Goal: Task Accomplishment & Management: Manage account settings

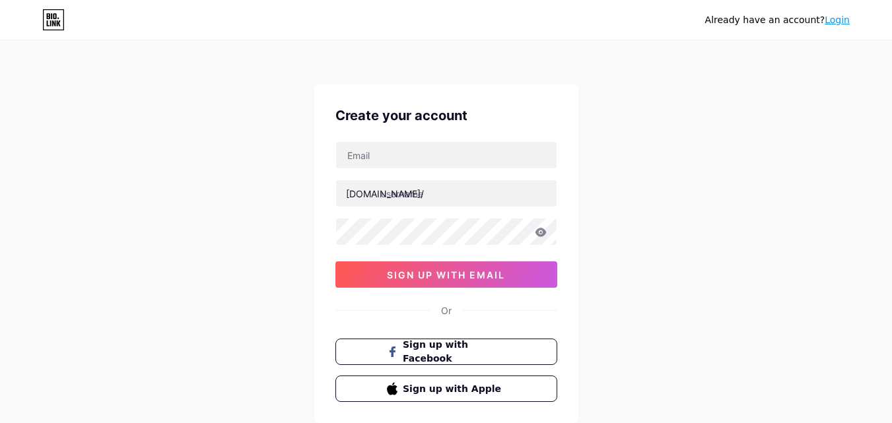
scroll to position [82, 0]
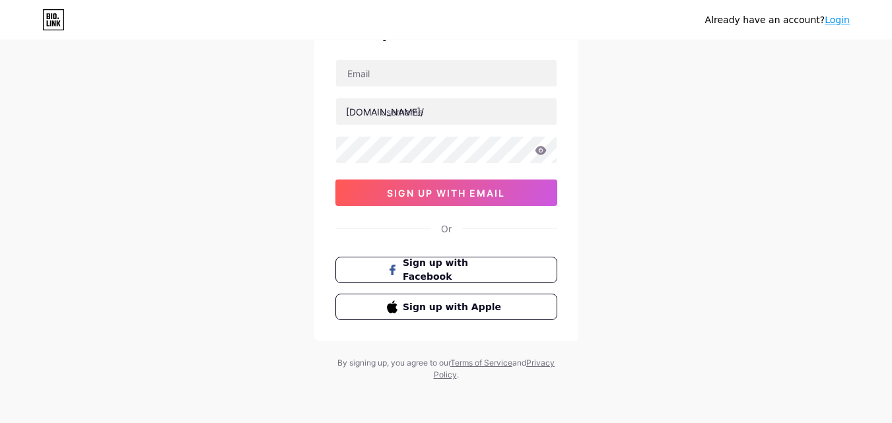
type input "[EMAIL_ADDRESS][DOMAIN_NAME]"
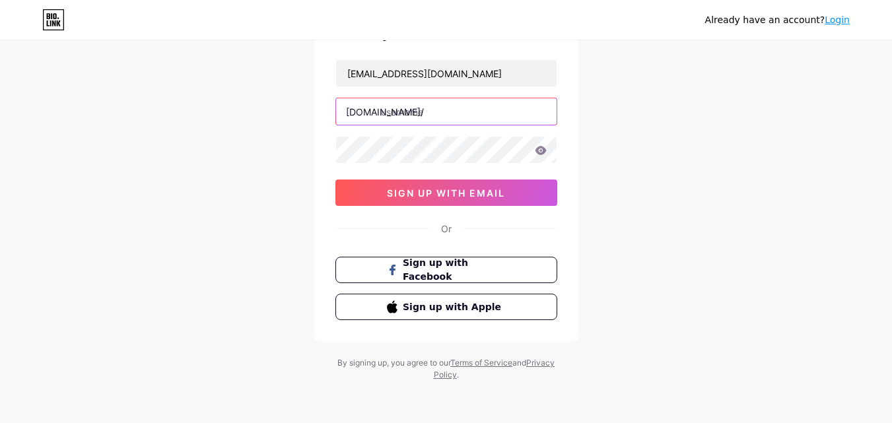
click at [417, 110] on input "text" at bounding box center [446, 111] width 221 height 26
type input "ameliasmithh"
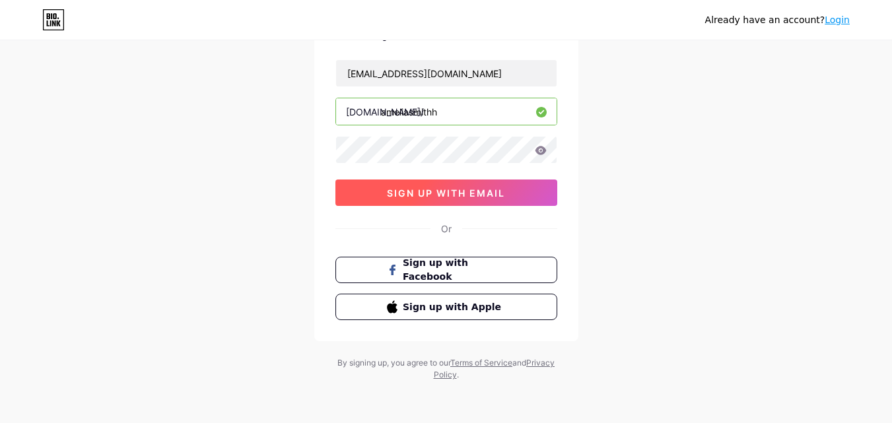
click at [388, 196] on span "sign up with email" at bounding box center [446, 193] width 118 height 11
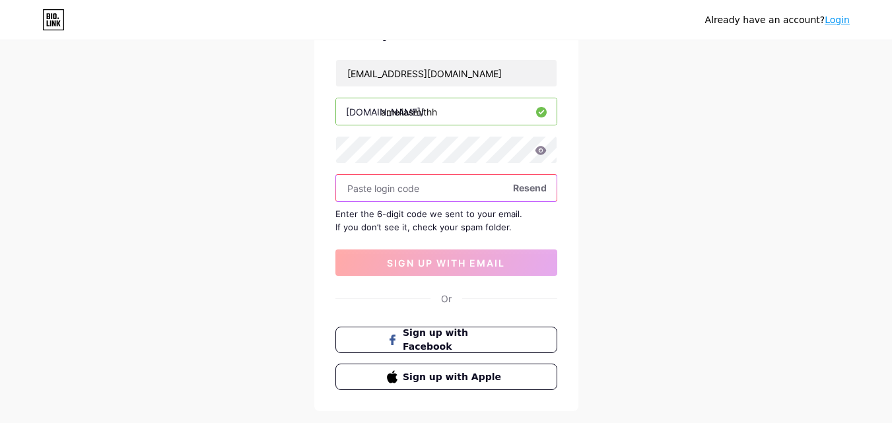
click at [401, 188] on input "text" at bounding box center [446, 188] width 221 height 26
paste input "296235"
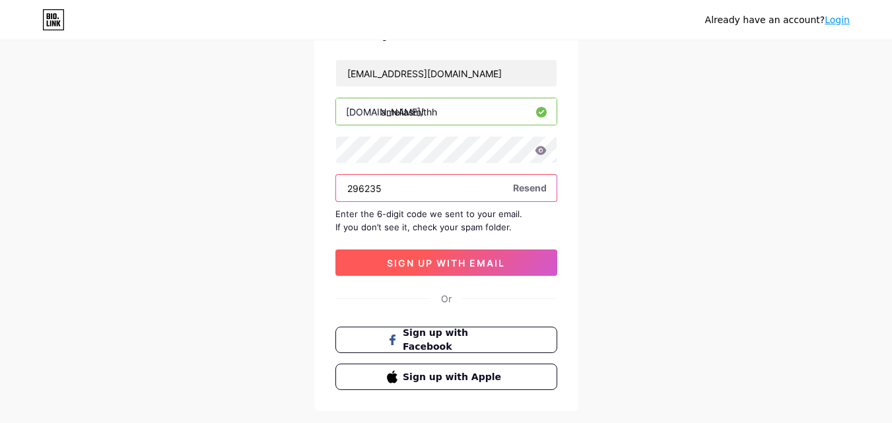
type input "296235"
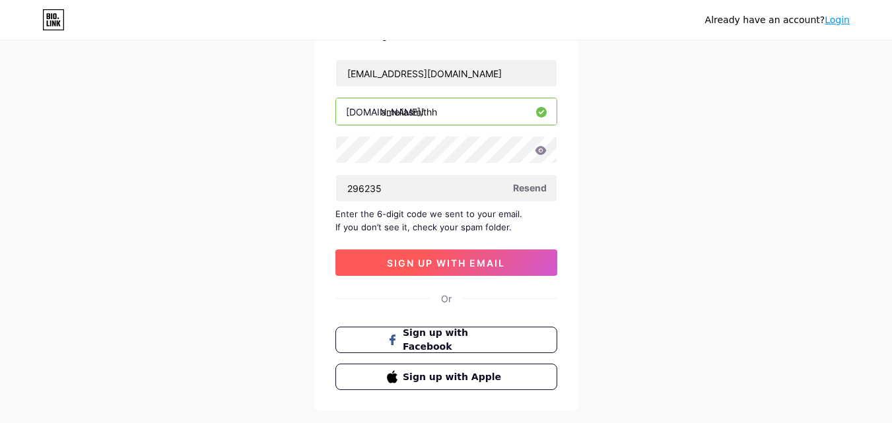
click at [450, 267] on span "sign up with email" at bounding box center [446, 263] width 118 height 11
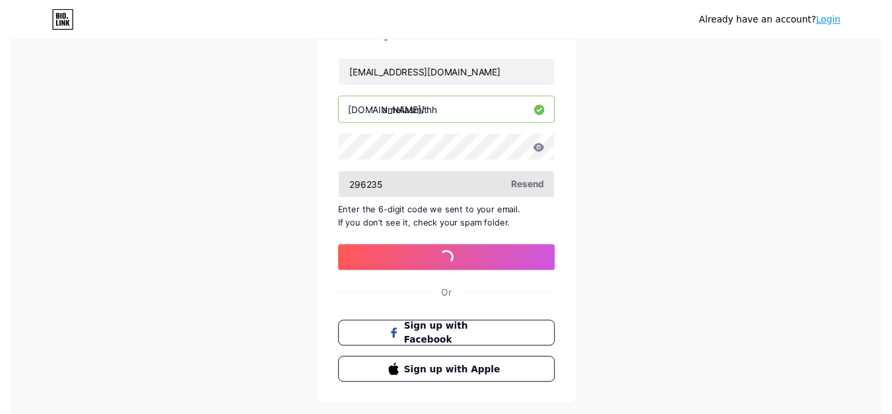
scroll to position [0, 0]
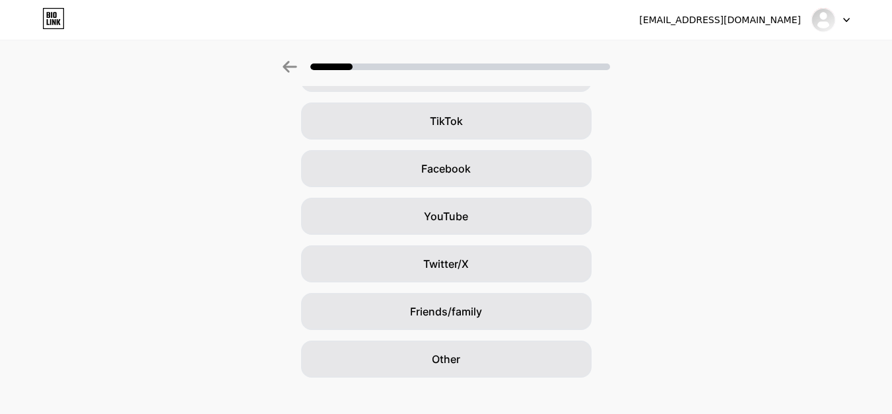
scroll to position [156, 0]
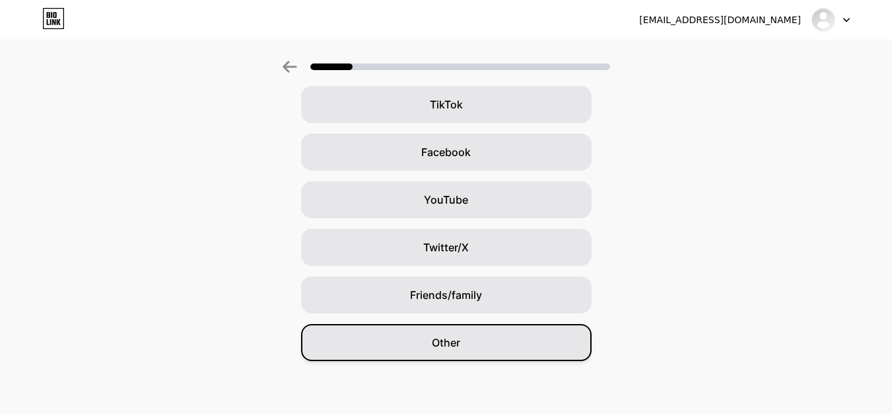
click at [437, 339] on span "Other" at bounding box center [446, 342] width 28 height 16
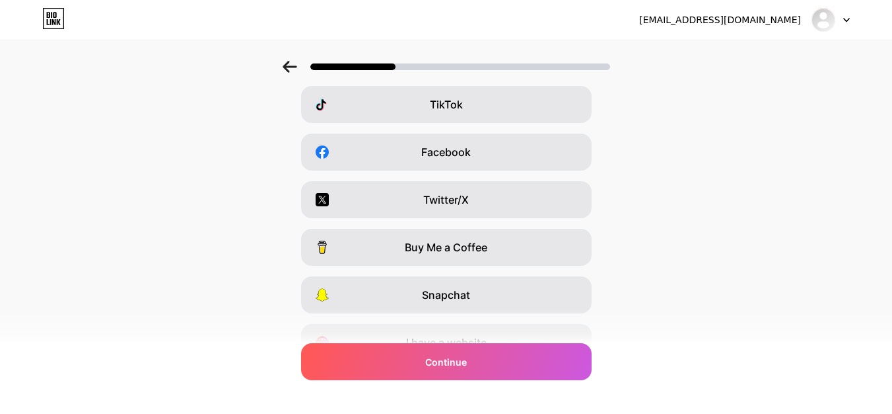
scroll to position [0, 0]
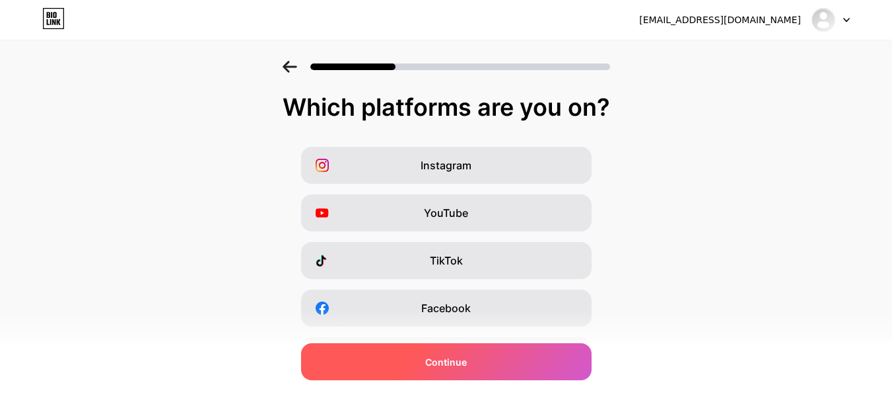
click at [440, 371] on div "Continue" at bounding box center [446, 361] width 291 height 37
click at [458, 369] on div "Continue" at bounding box center [446, 361] width 291 height 37
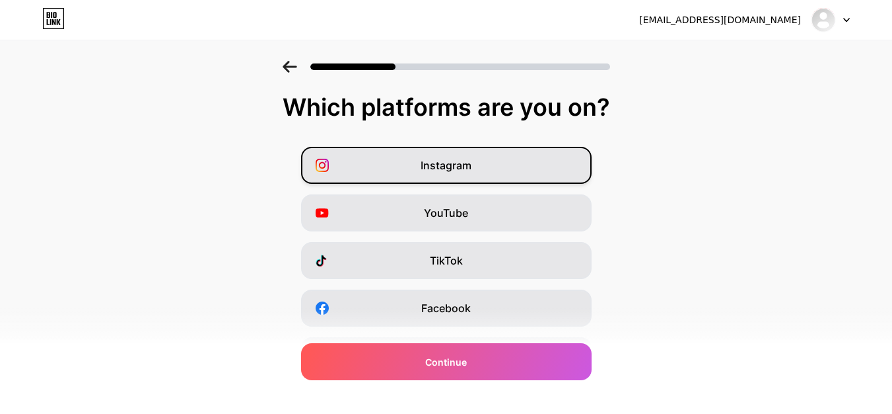
click at [448, 159] on span "Instagram" at bounding box center [446, 165] width 51 height 16
click at [441, 380] on div "Instagram YouTube TikTok Facebook Twitter/X Buy Me a Coffee Snapchat I have a w…" at bounding box center [446, 332] width 879 height 370
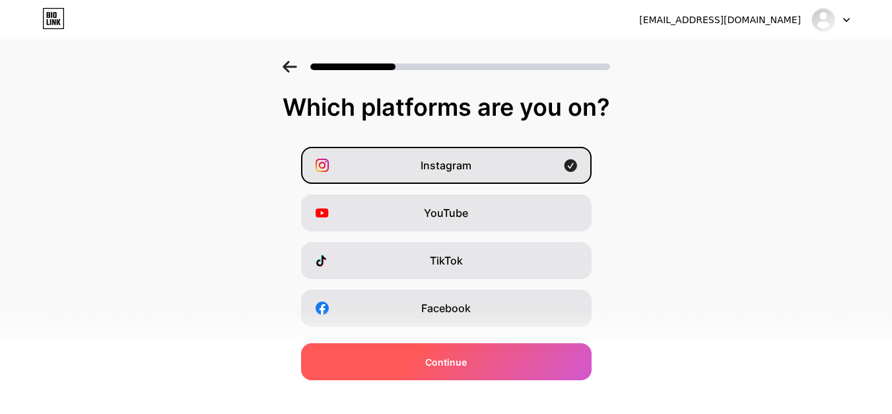
click at [441, 359] on span "Continue" at bounding box center [446, 362] width 42 height 14
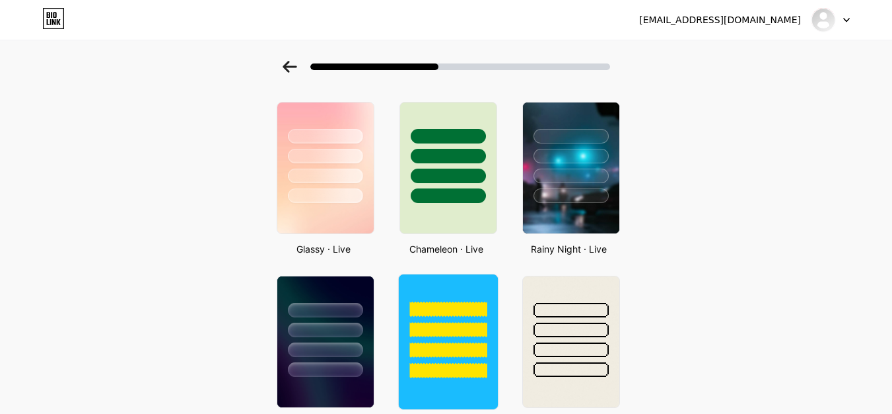
scroll to position [198, 0]
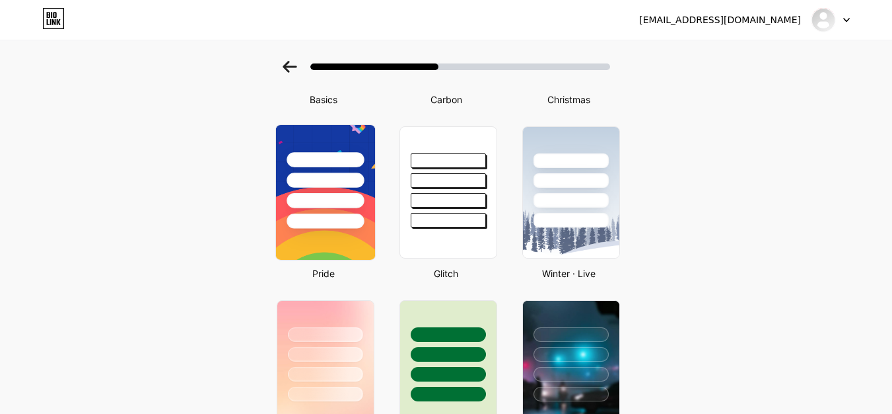
click at [329, 228] on div at bounding box center [325, 220] width 77 height 15
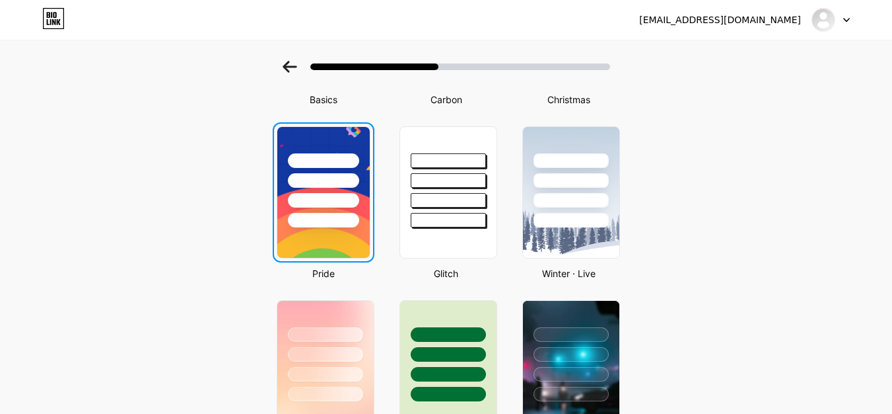
scroll to position [0, 0]
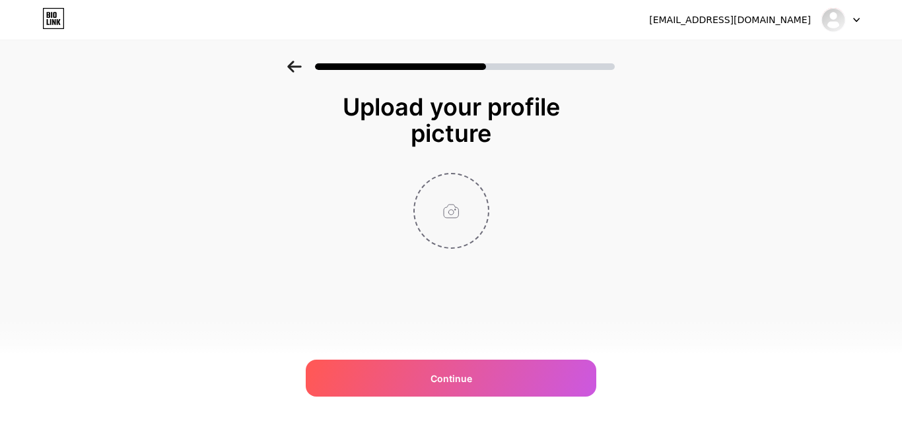
click at [445, 211] on input "file" at bounding box center [451, 210] width 73 height 73
type input "C:\fakepath\[PERSON_NAME].jpg"
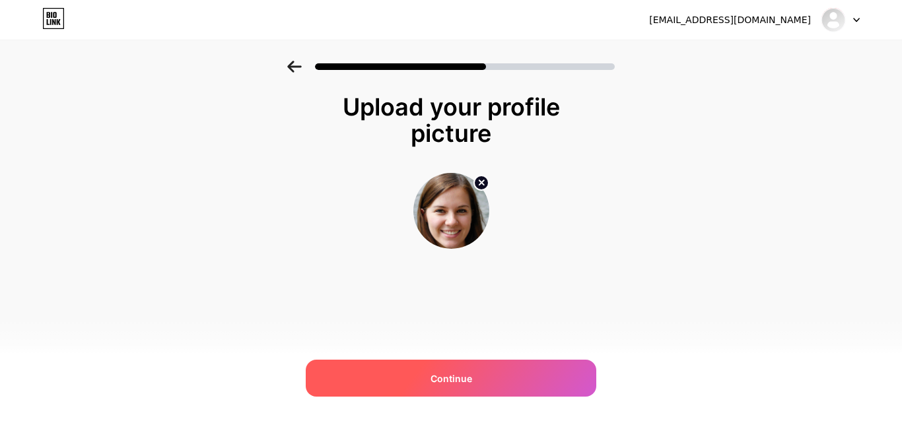
click at [459, 372] on div "Continue" at bounding box center [451, 378] width 291 height 37
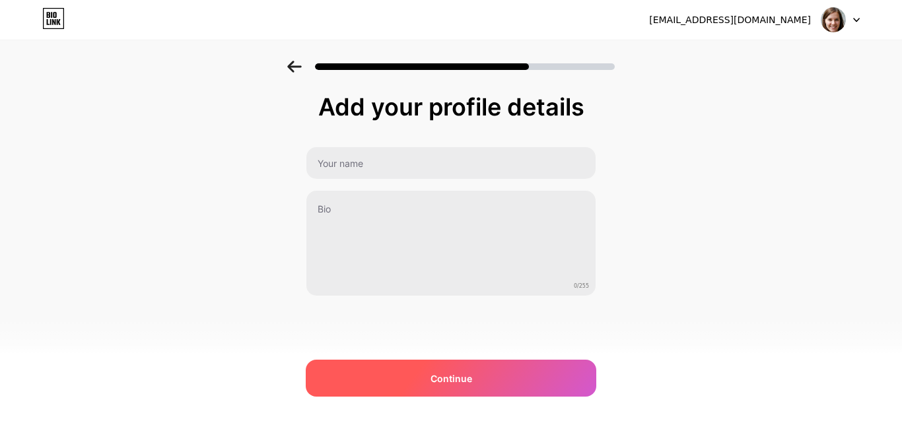
click at [427, 389] on div "Continue" at bounding box center [451, 378] width 291 height 37
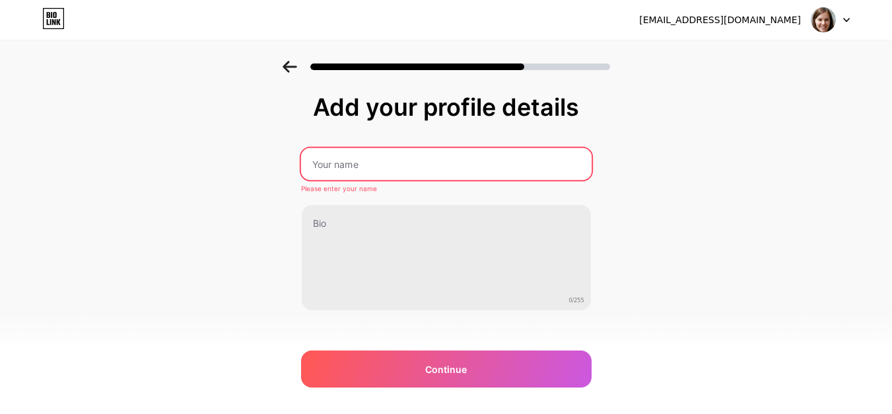
click at [349, 168] on input "text" at bounding box center [446, 164] width 291 height 32
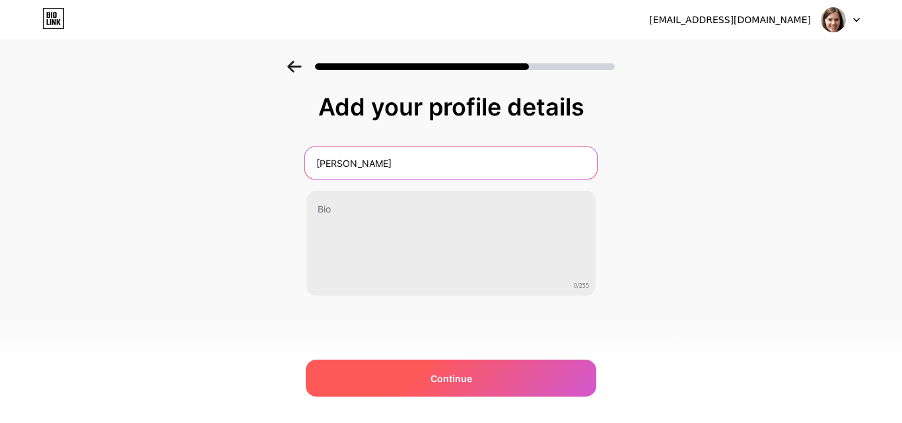
type input "[PERSON_NAME]"
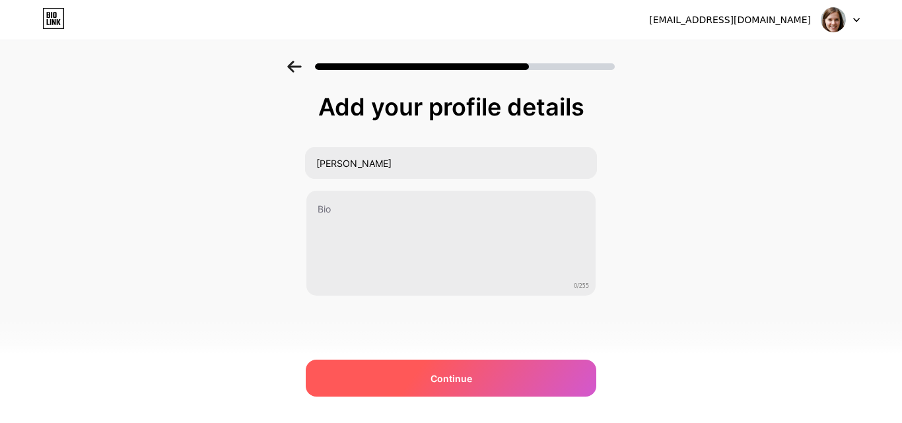
click at [424, 379] on div "Continue" at bounding box center [451, 378] width 291 height 37
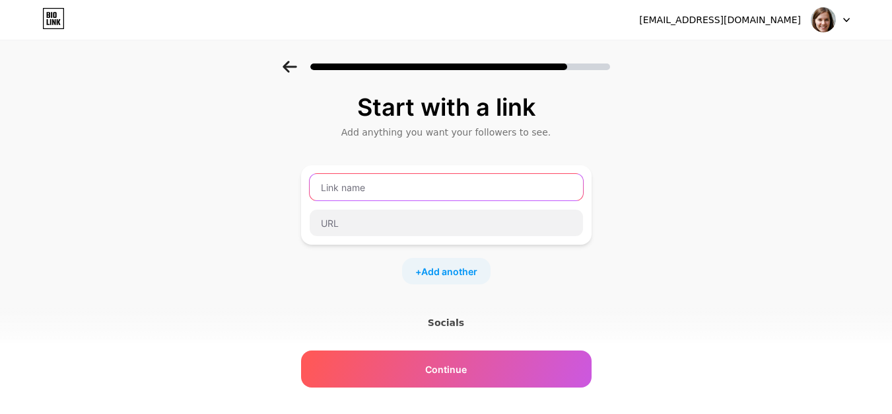
click at [427, 182] on input "text" at bounding box center [446, 187] width 273 height 26
click at [365, 184] on input "text" at bounding box center [446, 187] width 273 height 26
paste input "take my online class"
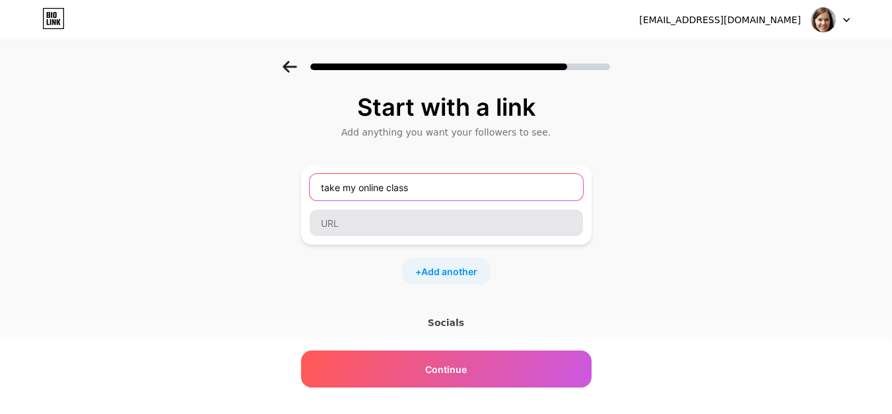
type input "take my online class"
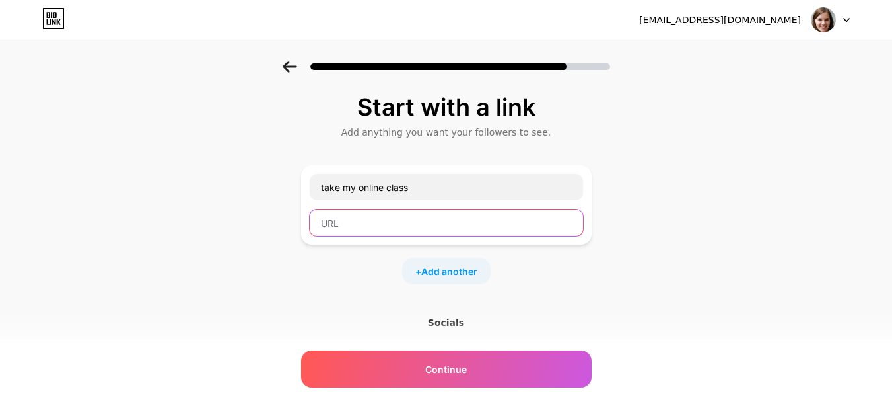
click at [353, 227] on input "text" at bounding box center [446, 222] width 273 height 26
paste input "[URL][DOMAIN_NAME]"
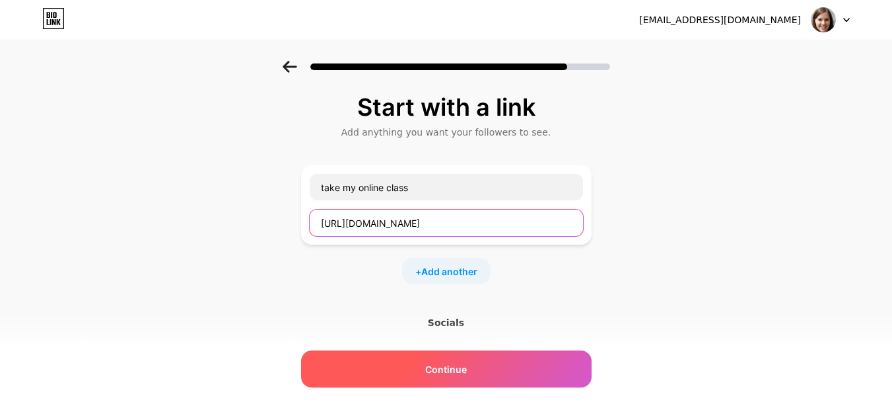
type input "[URL][DOMAIN_NAME]"
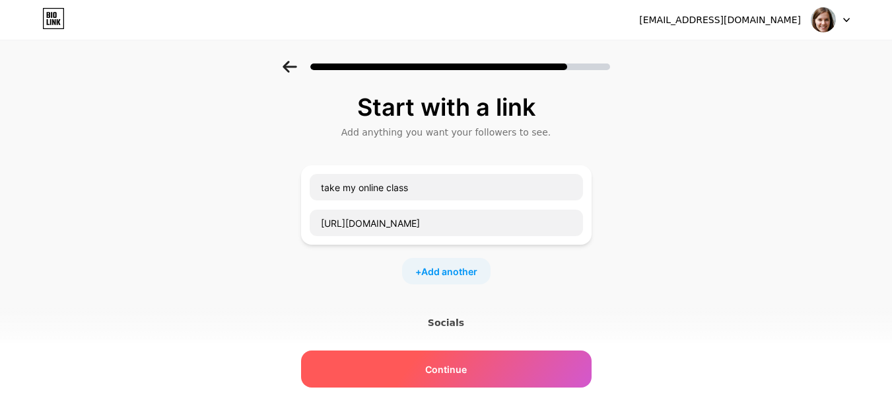
scroll to position [0, 0]
click at [460, 373] on span "Continue" at bounding box center [446, 369] width 42 height 14
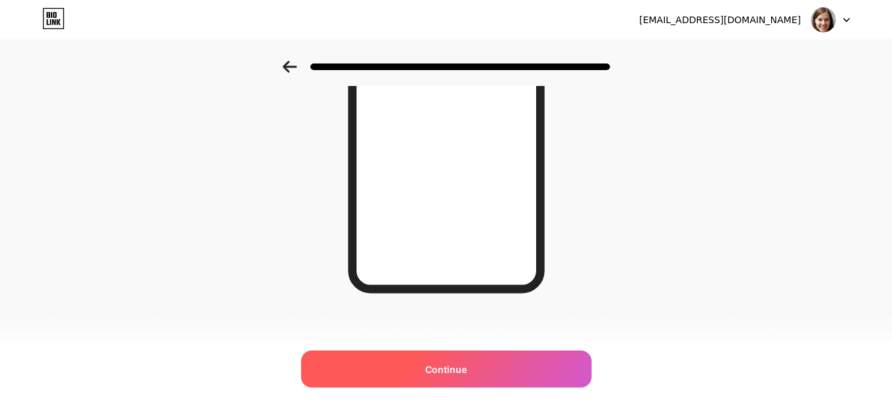
scroll to position [250, 0]
click at [429, 366] on div "Continue" at bounding box center [446, 368] width 291 height 37
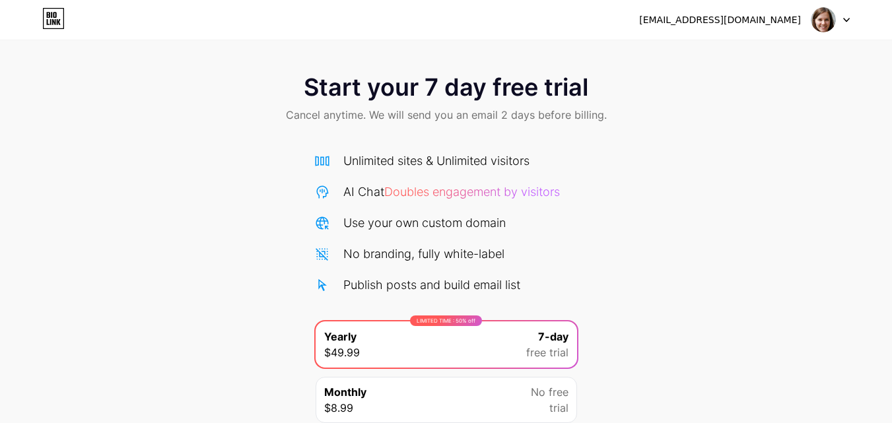
click at [758, 15] on div "[EMAIL_ADDRESS][DOMAIN_NAME]" at bounding box center [720, 20] width 162 height 14
click at [754, 22] on div "[EMAIL_ADDRESS][DOMAIN_NAME]" at bounding box center [720, 20] width 162 height 14
click at [822, 32] on img at bounding box center [823, 19] width 25 height 25
click at [645, 205] on div "Start your 7 day free trial Cancel anytime. We will send you an email 2 days be…" at bounding box center [446, 270] width 892 height 418
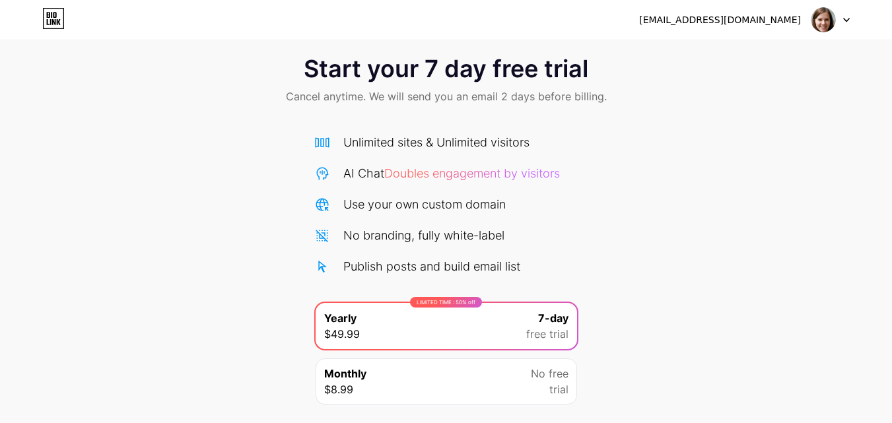
scroll to position [108, 0]
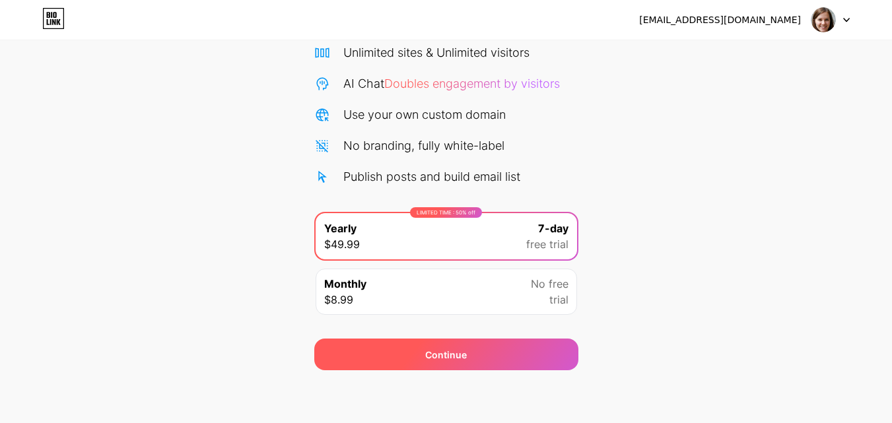
click at [441, 352] on div "Continue" at bounding box center [446, 355] width 42 height 14
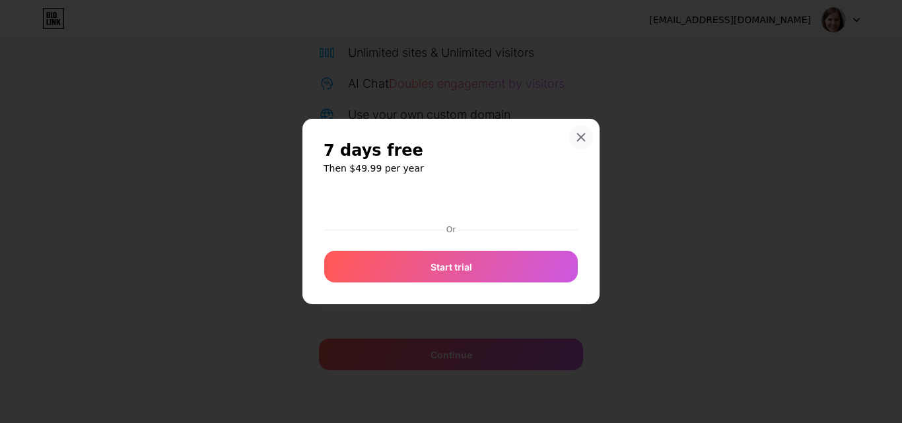
click at [582, 129] on div "7 days free Then $49.99 per year Or Start trial" at bounding box center [451, 212] width 297 height 186
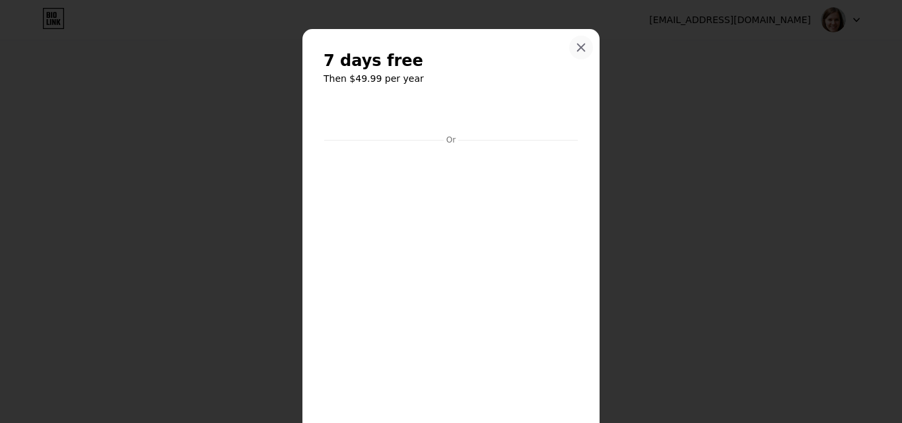
click at [578, 49] on icon at bounding box center [581, 47] width 7 height 7
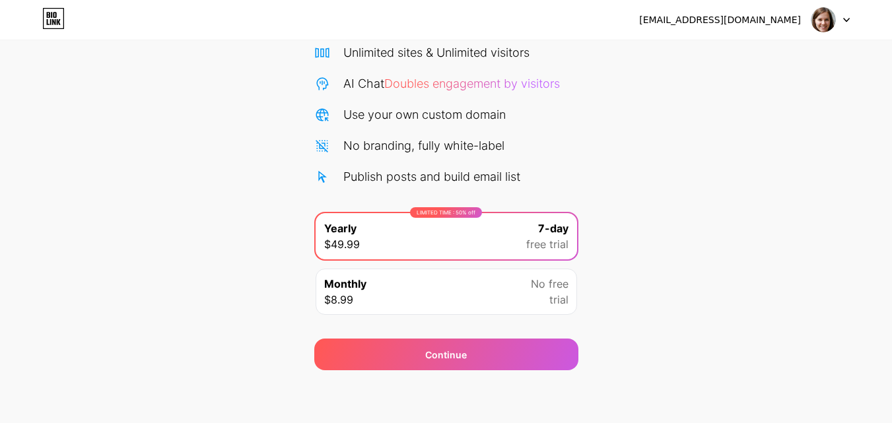
click at [509, 301] on div "Monthly $8.99 No free trial" at bounding box center [447, 292] width 262 height 46
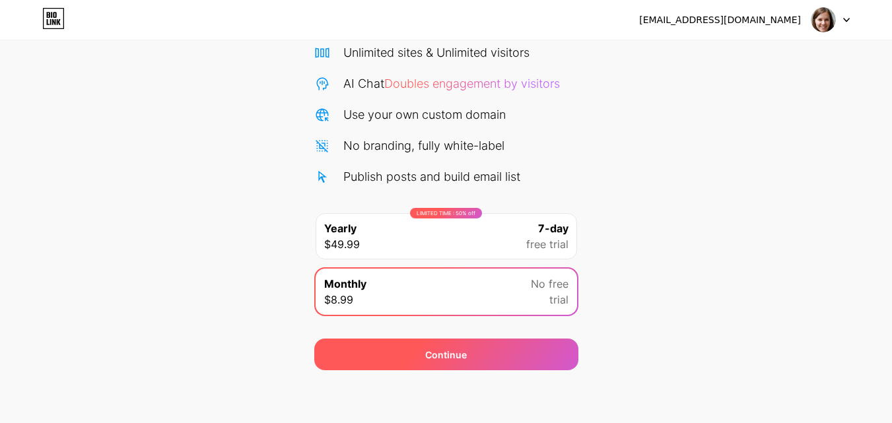
click at [481, 356] on div "Continue" at bounding box center [446, 355] width 264 height 32
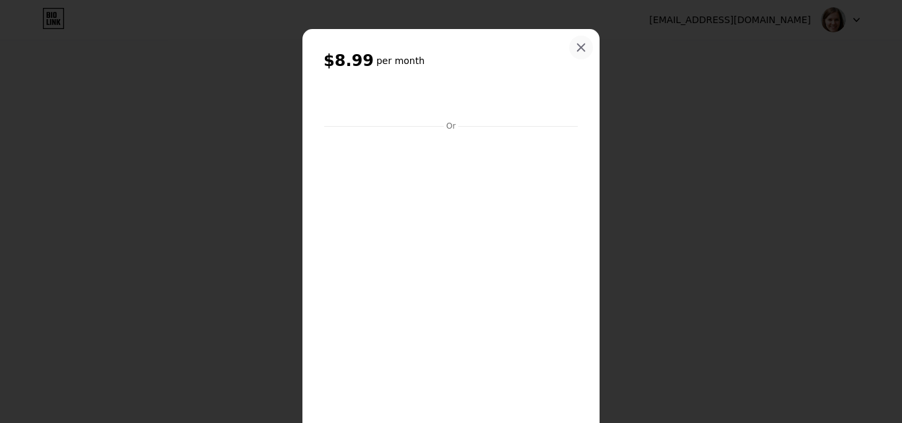
click at [577, 43] on icon at bounding box center [581, 47] width 11 height 11
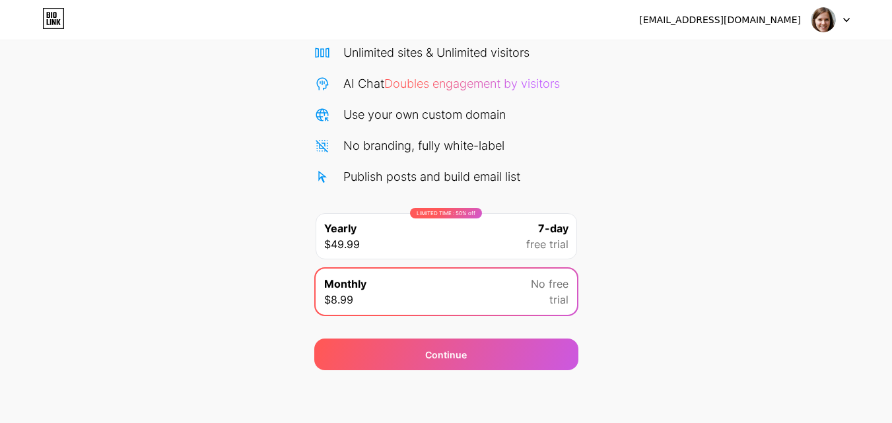
click at [55, 21] on icon at bounding box center [53, 22] width 3 height 6
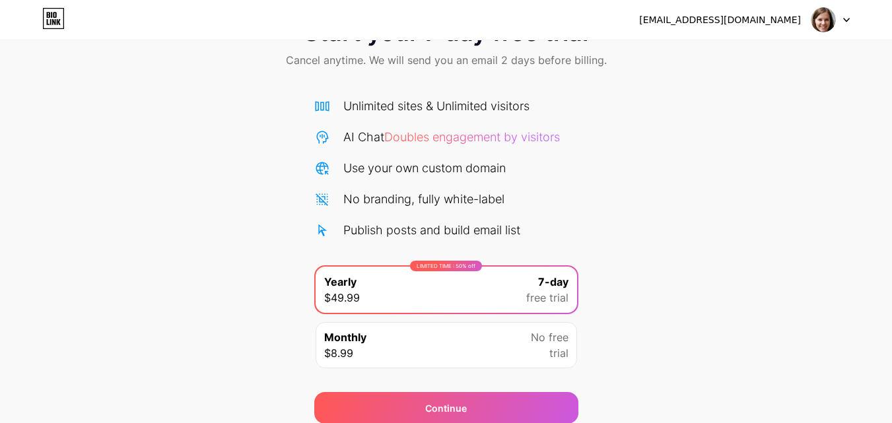
scroll to position [108, 0]
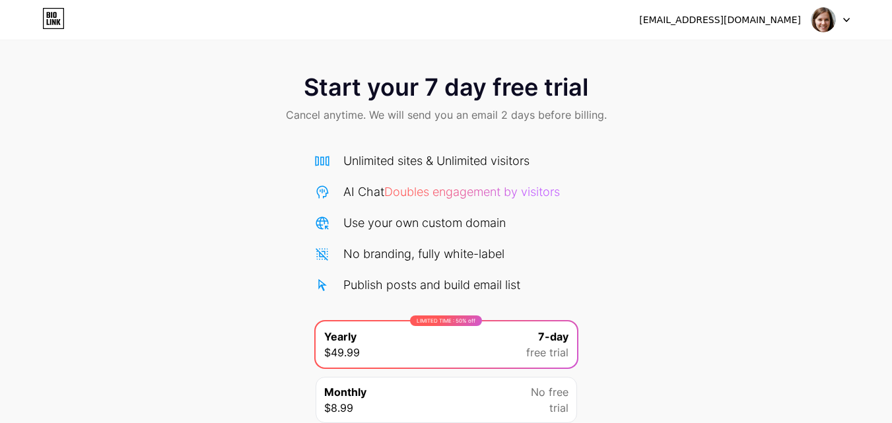
click at [792, 19] on div "[EMAIL_ADDRESS][DOMAIN_NAME]" at bounding box center [720, 20] width 162 height 14
click at [831, 25] on img at bounding box center [823, 19] width 25 height 25
